Goal: Find specific page/section: Find specific page/section

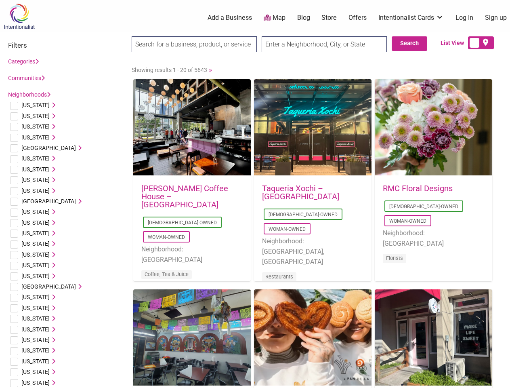
click at [255, 194] on div "Taqueria Xochi – [GEOGRAPHIC_DATA] [DEMOGRAPHIC_DATA]-Owned Woman-Owned Neighbo…" at bounding box center [312, 238] width 117 height 124
click at [33, 105] on span "[US_STATE]" at bounding box center [35, 105] width 28 height 6
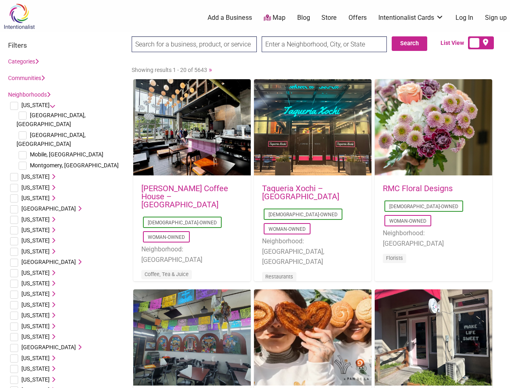
click at [50, 105] on icon at bounding box center [53, 105] width 6 height 6
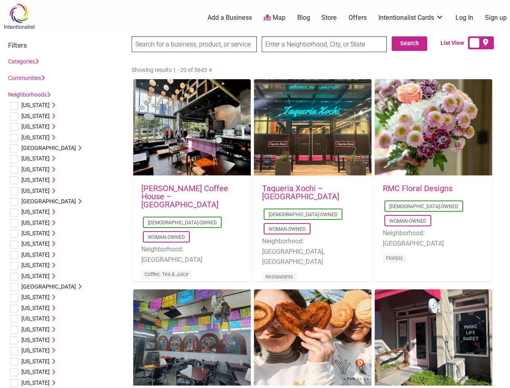
click at [30, 116] on span "[US_STATE]" at bounding box center [35, 116] width 28 height 6
click at [50, 116] on icon at bounding box center [53, 116] width 6 height 6
click at [31, 126] on span "[US_STATE]" at bounding box center [35, 126] width 28 height 6
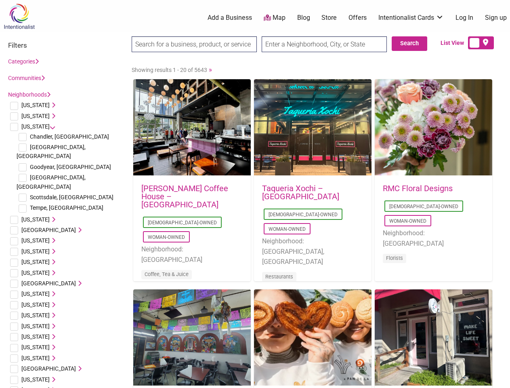
click at [50, 126] on icon at bounding box center [53, 127] width 6 height 6
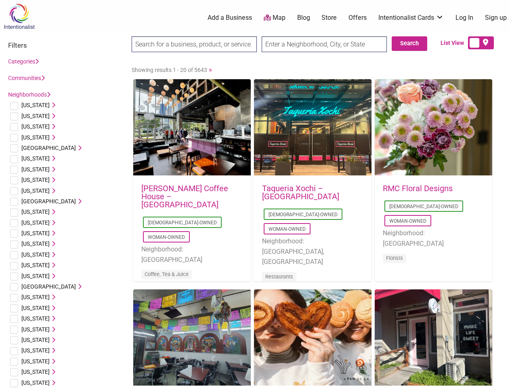
click at [33, 137] on span "[US_STATE]" at bounding box center [35, 137] width 28 height 6
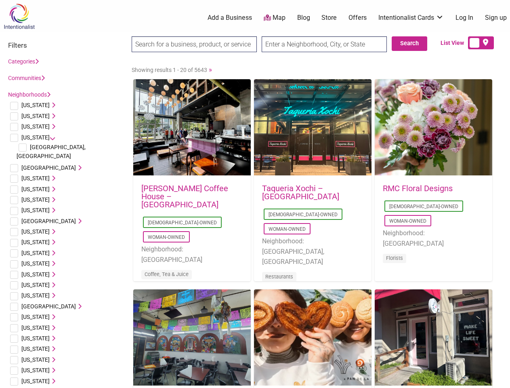
click at [50, 137] on icon at bounding box center [53, 137] width 6 height 6
click at [42, 164] on span "[GEOGRAPHIC_DATA]" at bounding box center [48, 167] width 55 height 6
